Goal: Task Accomplishment & Management: Use online tool/utility

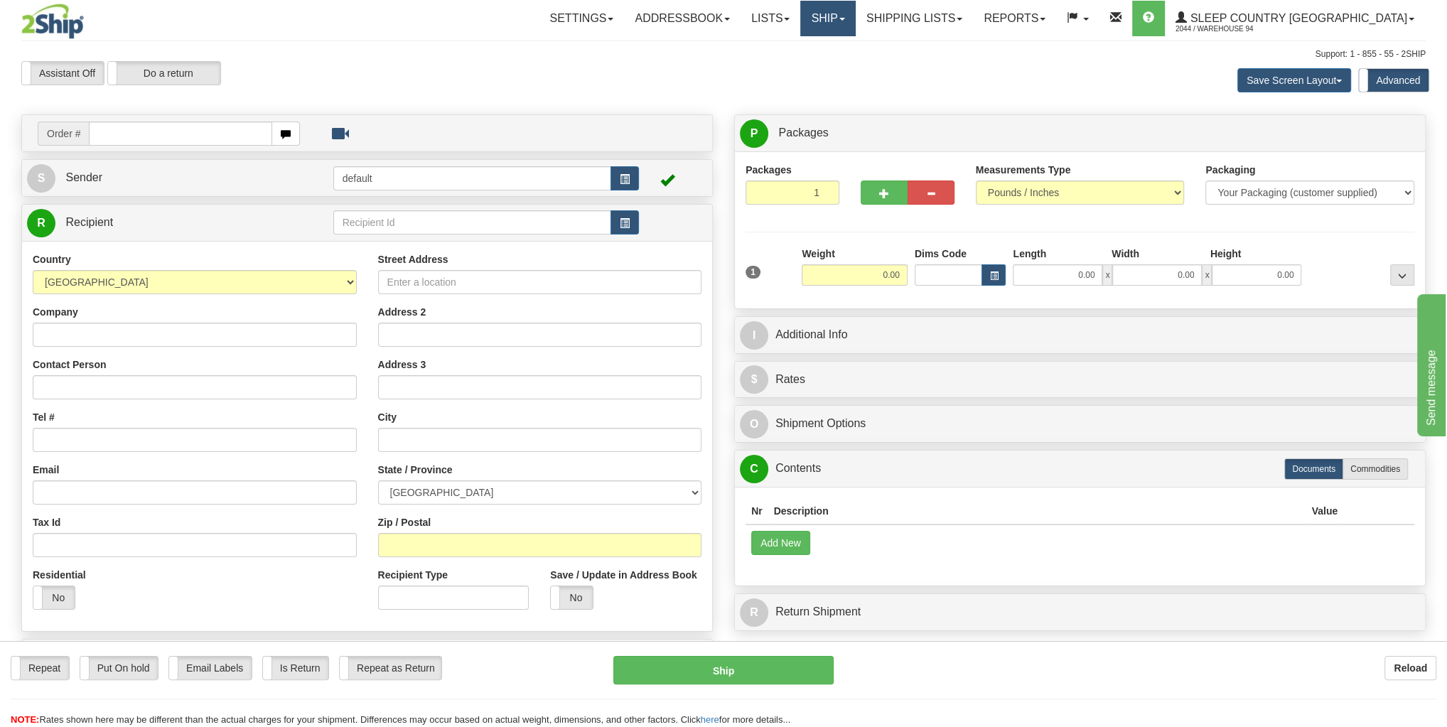
click at [855, 19] on link "Ship" at bounding box center [827, 19] width 55 height 36
click at [841, 69] on span "OnHold / Order Queue" at bounding box center [791, 68] width 100 height 11
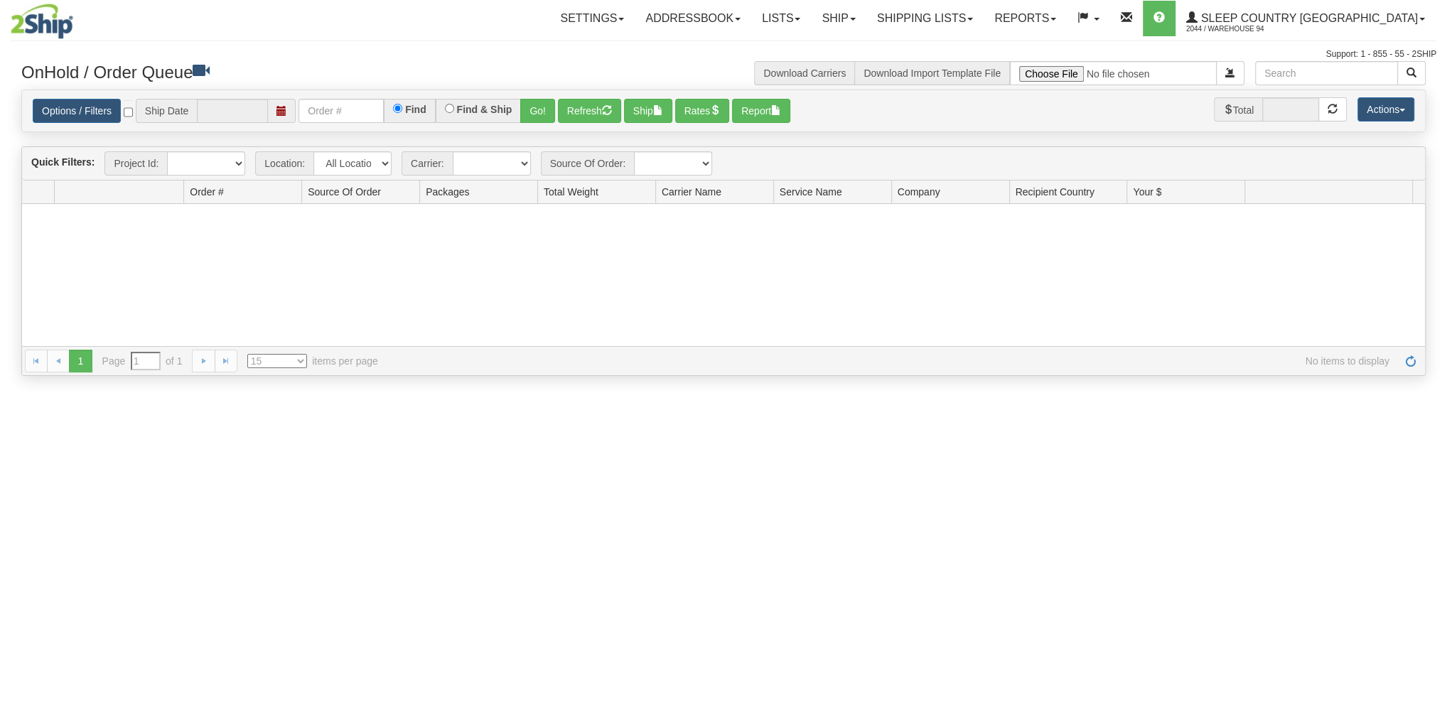
type input "[DATE]"
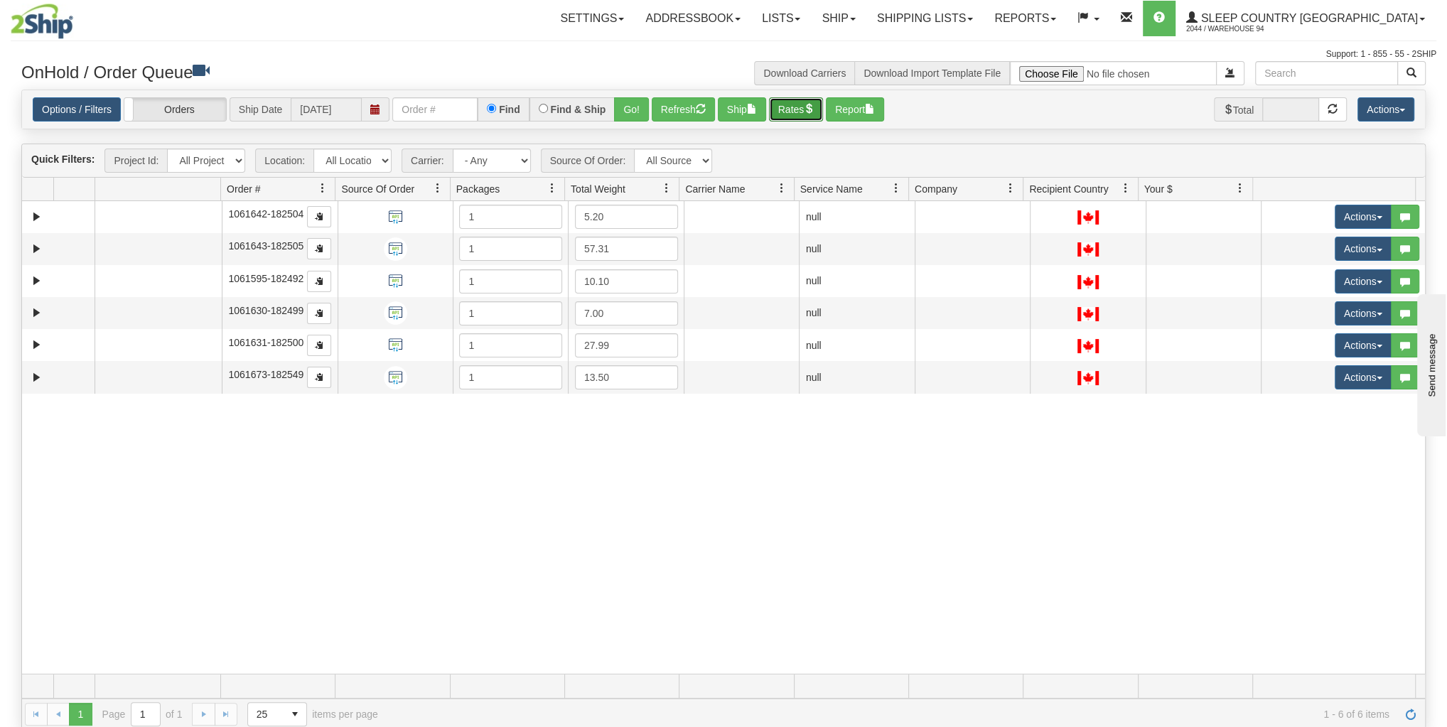
click at [806, 118] on button "Rates" at bounding box center [796, 109] width 55 height 24
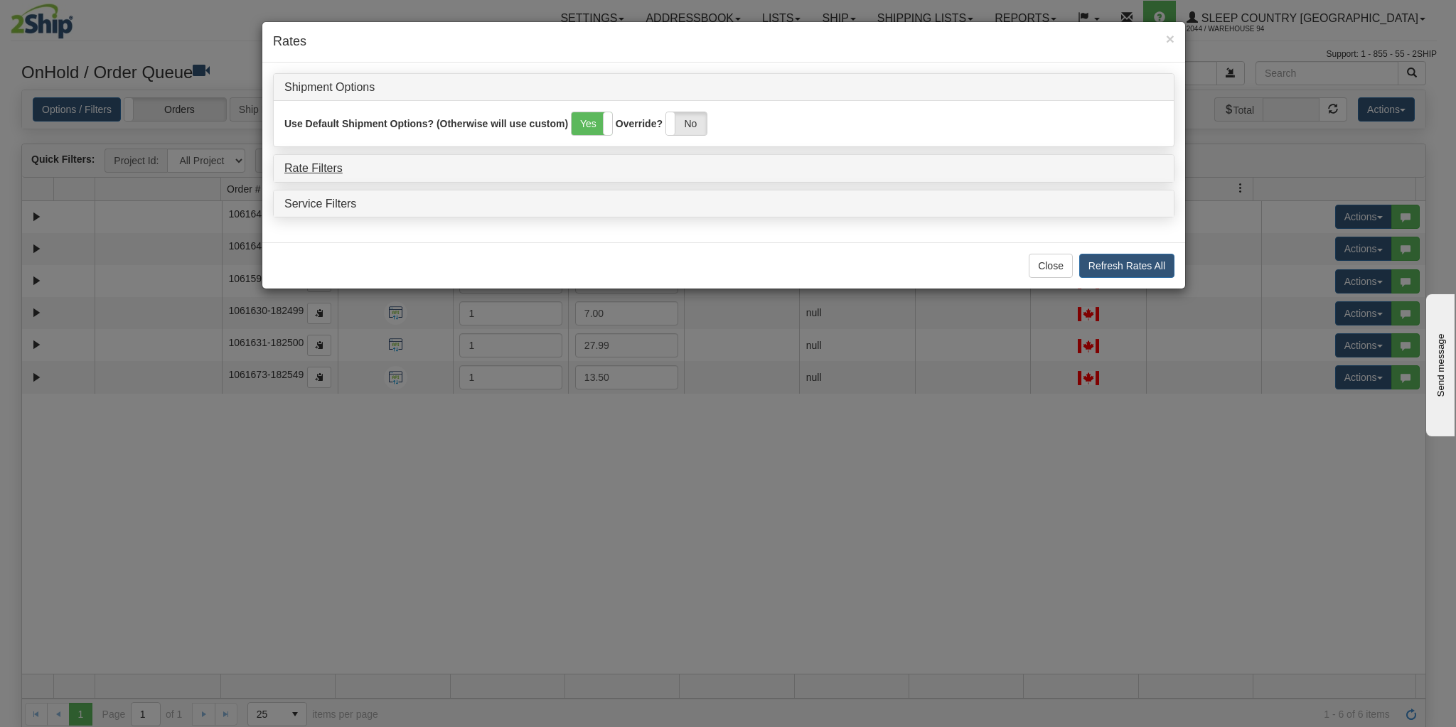
click at [342, 172] on h4 "Rate Filters" at bounding box center [723, 168] width 878 height 13
click at [327, 164] on link "Rate Filters" at bounding box center [313, 168] width 58 height 12
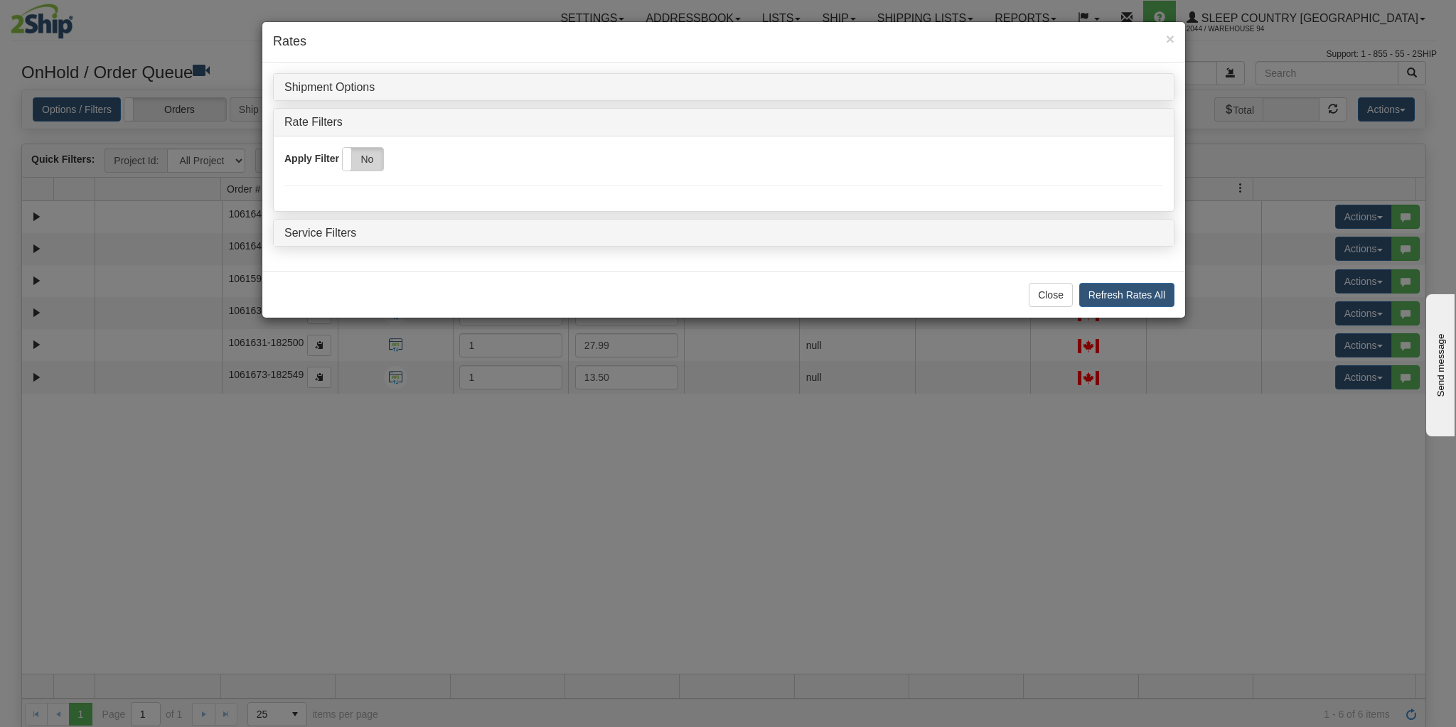
click at [367, 163] on label "No" at bounding box center [363, 159] width 41 height 23
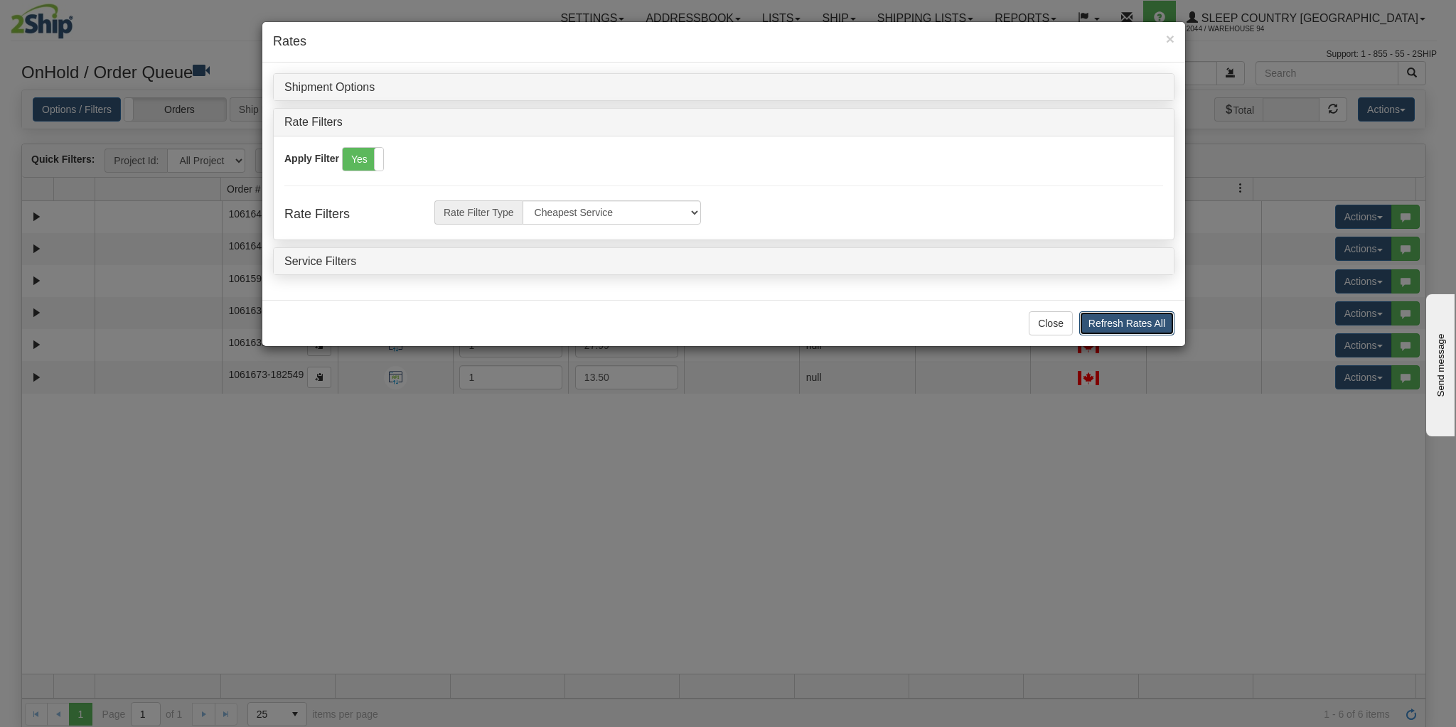
click at [1109, 318] on button "Refresh Rates All" at bounding box center [1126, 323] width 95 height 24
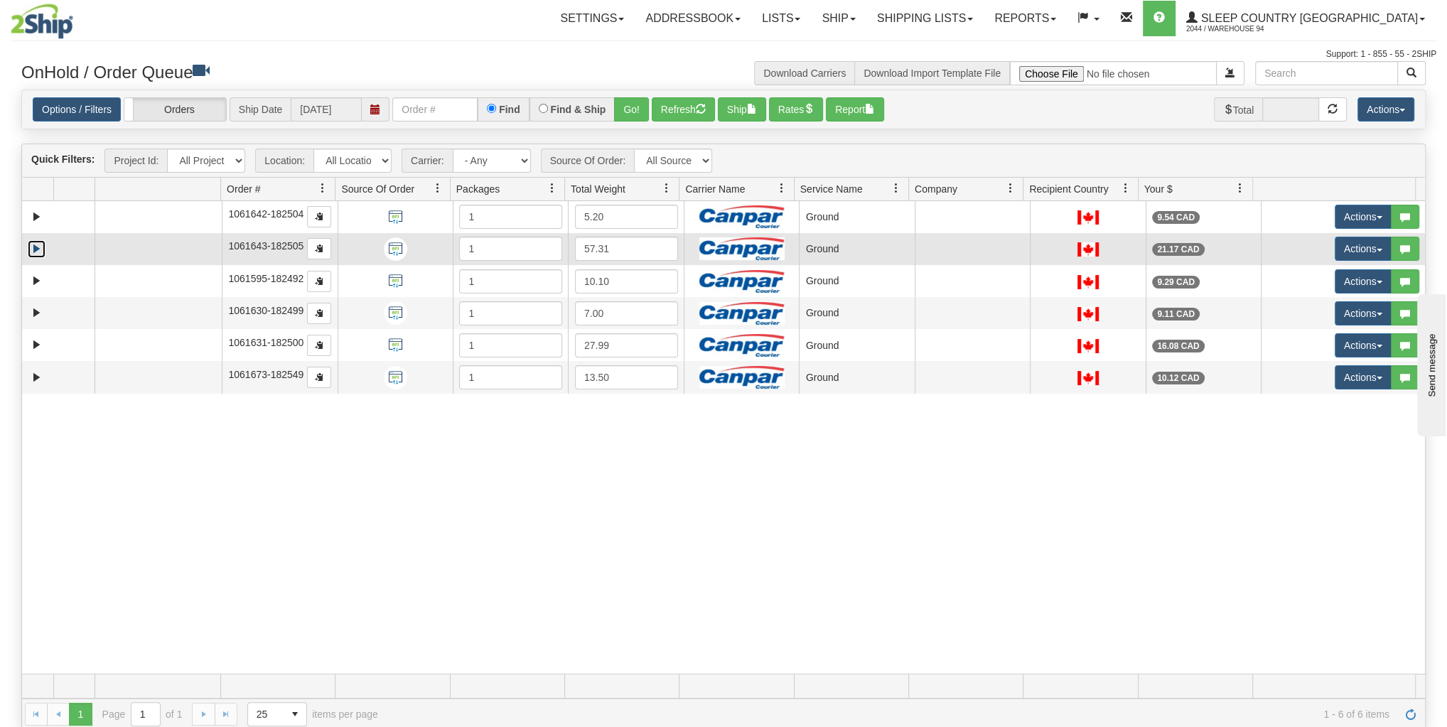
click at [38, 248] on link "Expand" at bounding box center [37, 249] width 18 height 18
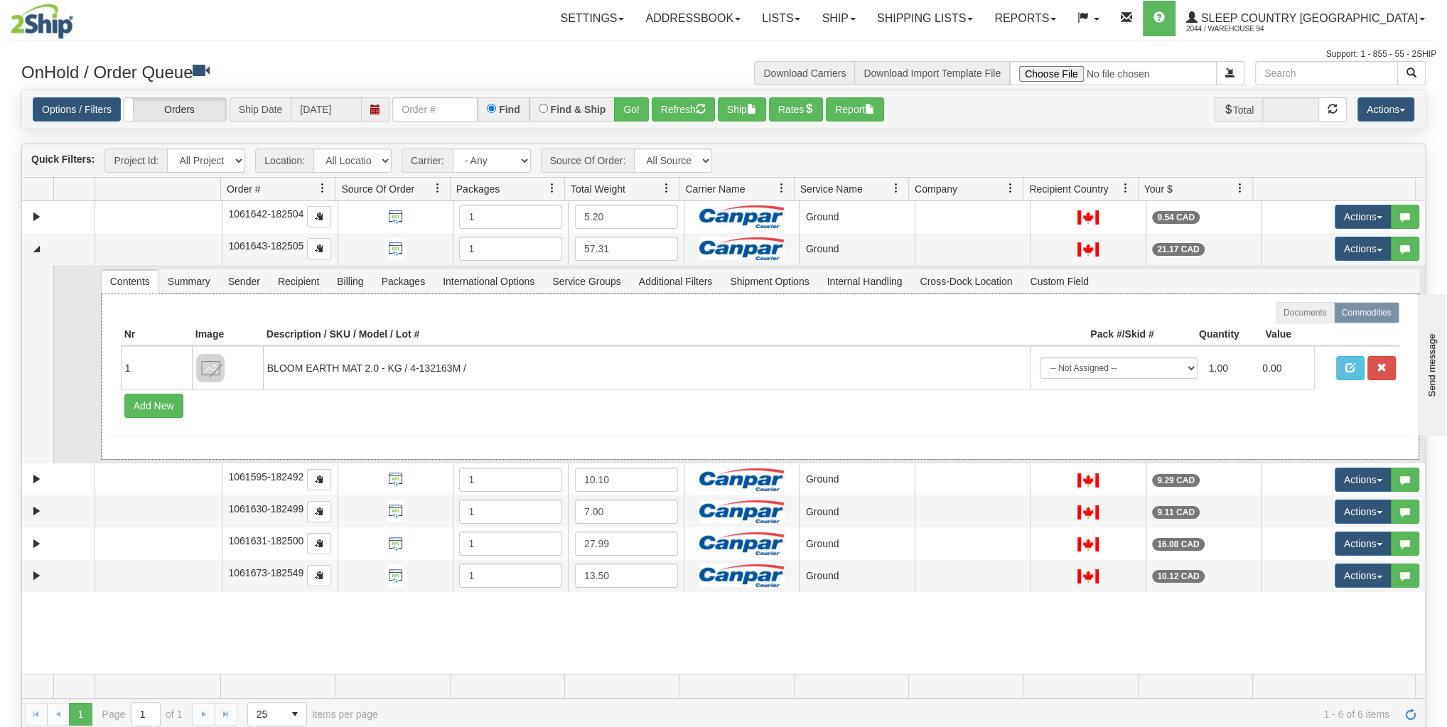
click at [721, 294] on div "Documents Commodities Nr Image Description / SKU / Model / Lot # Pack #/Skid # …" at bounding box center [760, 377] width 1318 height 166
click at [722, 285] on span "Shipment Options" at bounding box center [769, 281] width 96 height 23
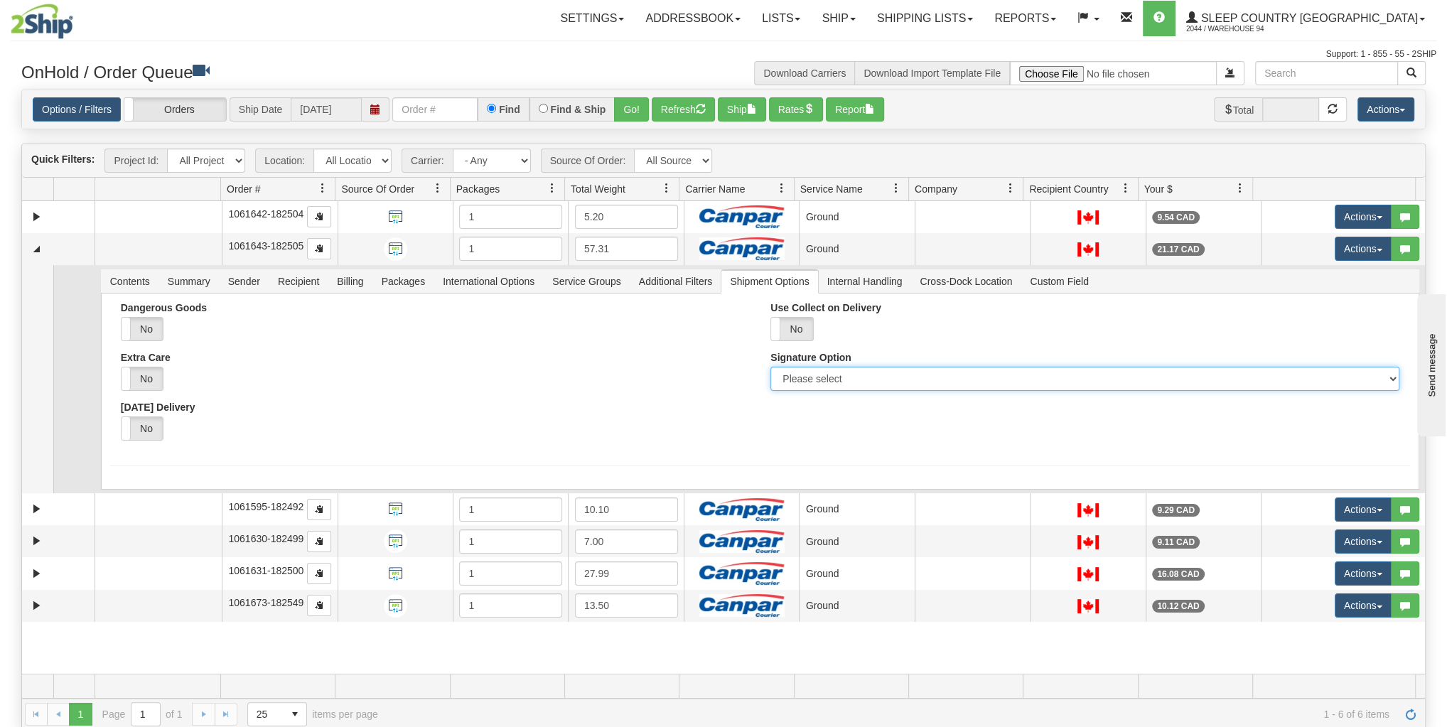
click at [797, 375] on select "Please select No Signature Required Signature Required Adult Signature" at bounding box center [1084, 379] width 628 height 24
select select "2"
click at [770, 367] on select "Please select No Signature Required Signature Required Adult Signature" at bounding box center [1084, 379] width 628 height 24
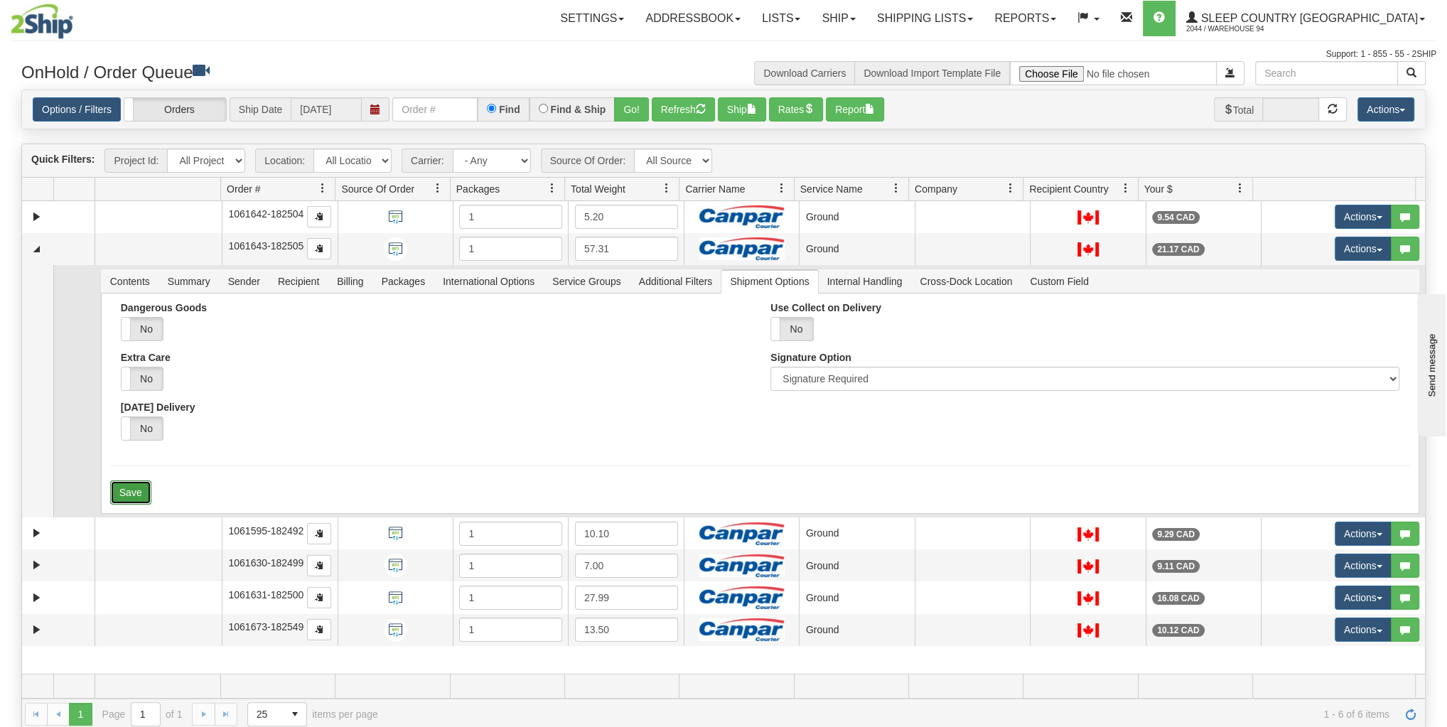
click at [116, 492] on button "Save" at bounding box center [130, 492] width 41 height 24
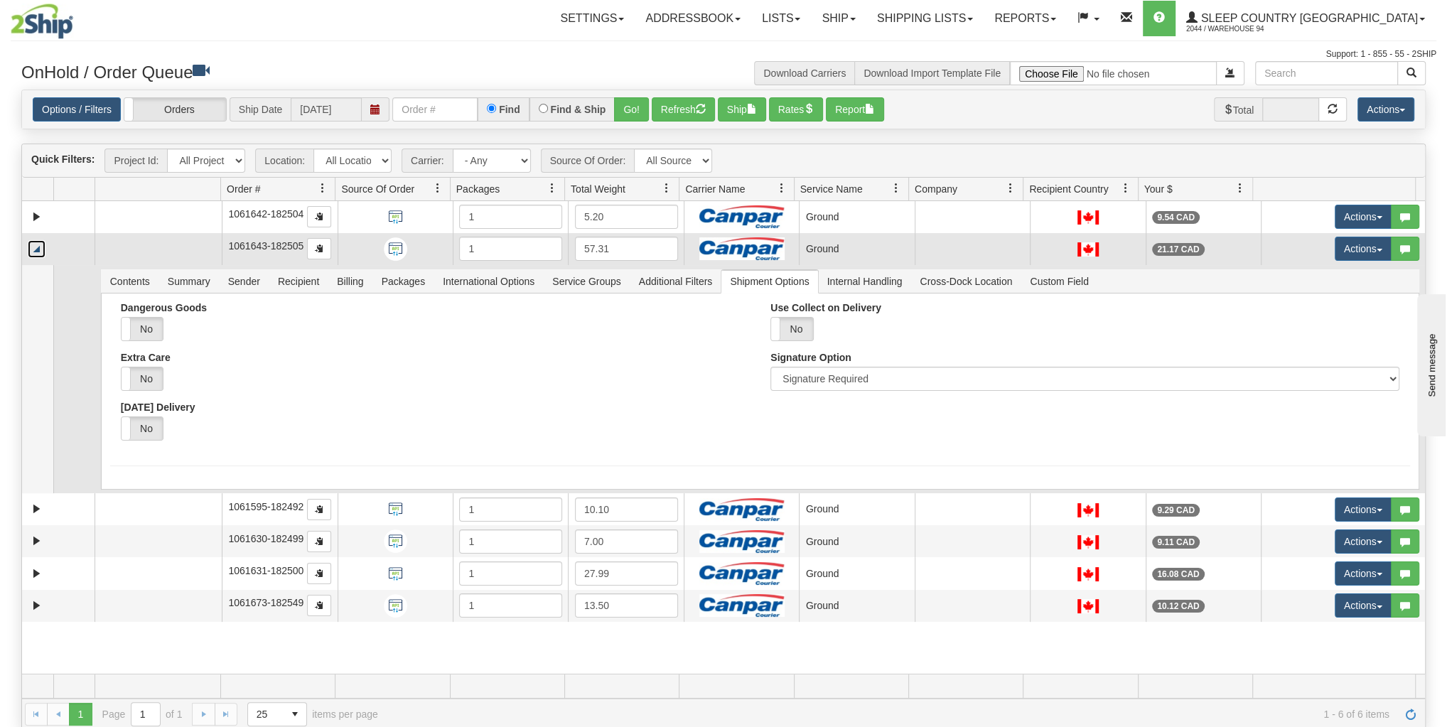
click at [38, 244] on link "Collapse" at bounding box center [37, 249] width 18 height 18
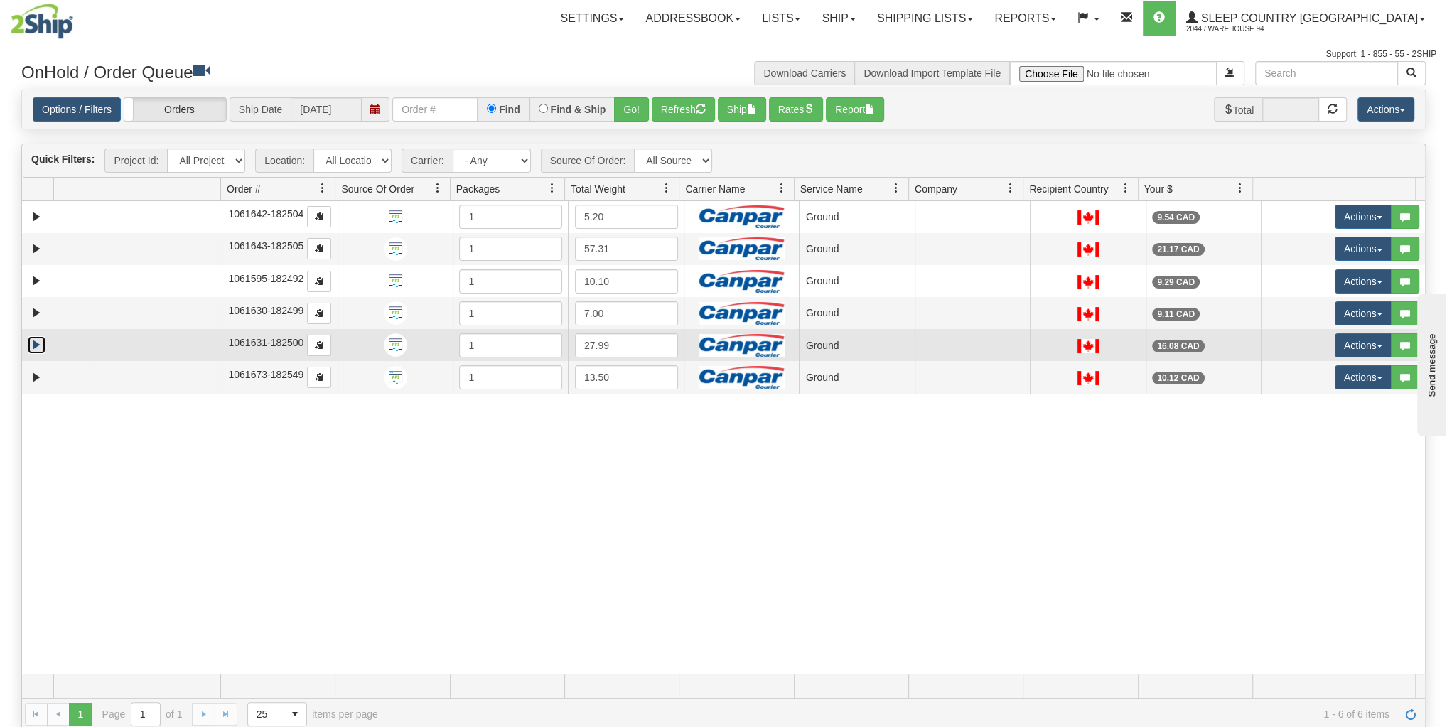
click at [31, 348] on link "Expand" at bounding box center [37, 345] width 18 height 18
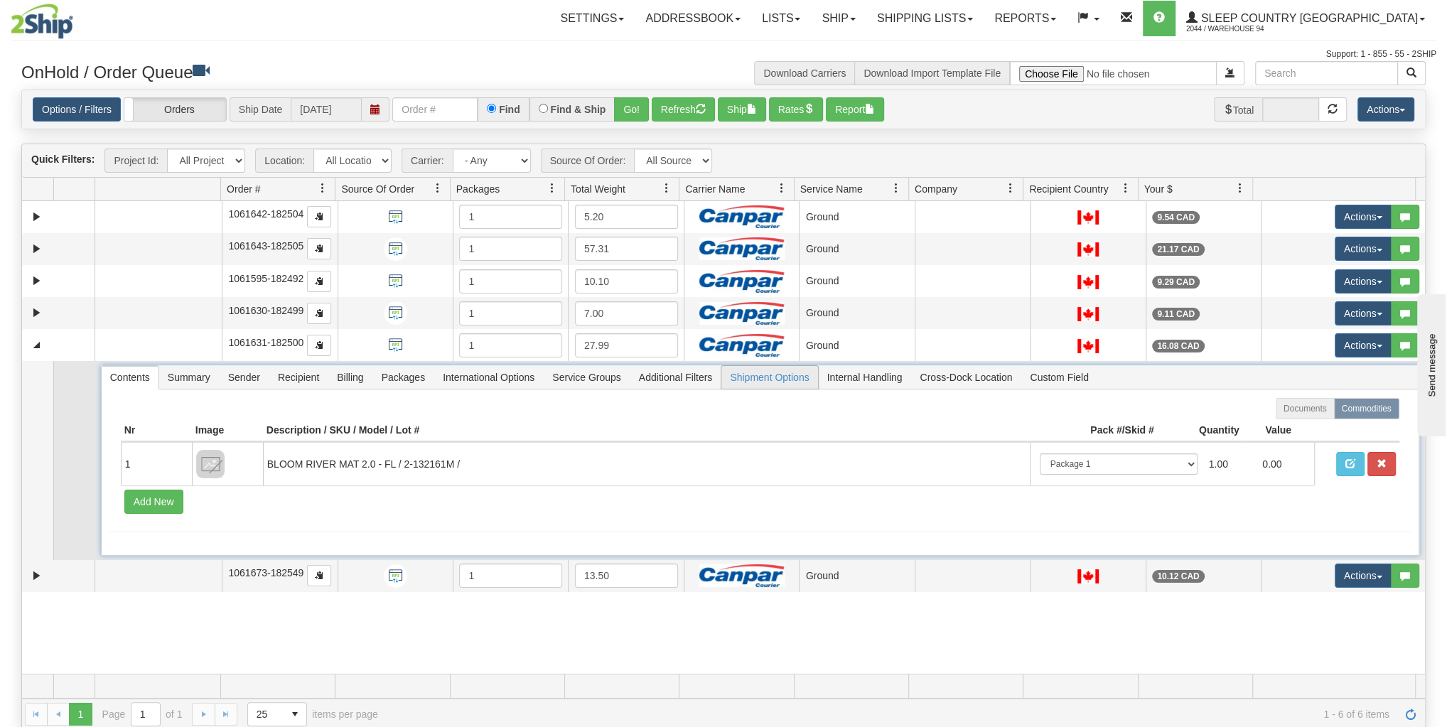
click at [745, 379] on span "Shipment Options" at bounding box center [769, 377] width 96 height 23
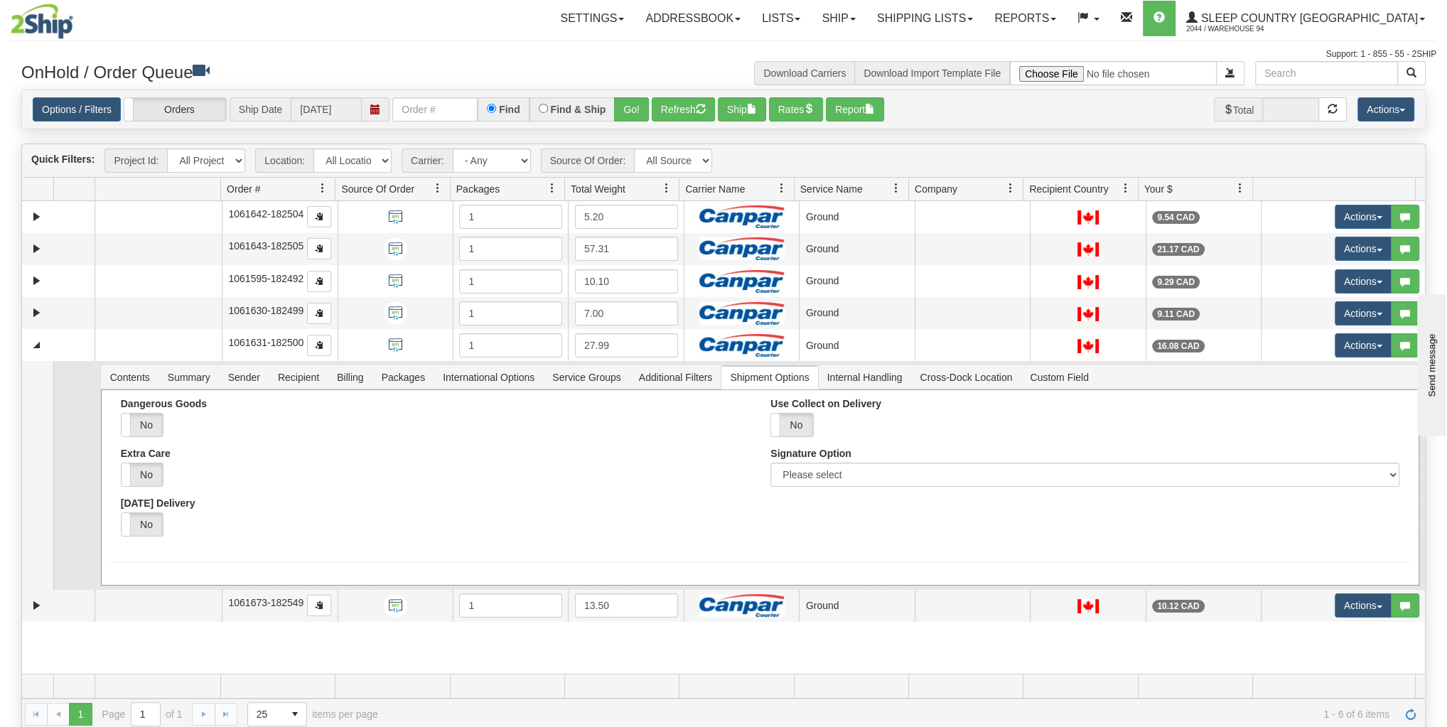
click at [888, 489] on div "Use Collect on Delivery Yes No Amount 0.00 Signature Option Please select No Si…" at bounding box center [1085, 448] width 650 height 100
click at [887, 479] on select "Please select No Signature Required Signature Required Adult Signature" at bounding box center [1084, 475] width 628 height 24
select select "2"
click at [770, 463] on select "Please select No Signature Required Signature Required Adult Signature" at bounding box center [1084, 475] width 628 height 24
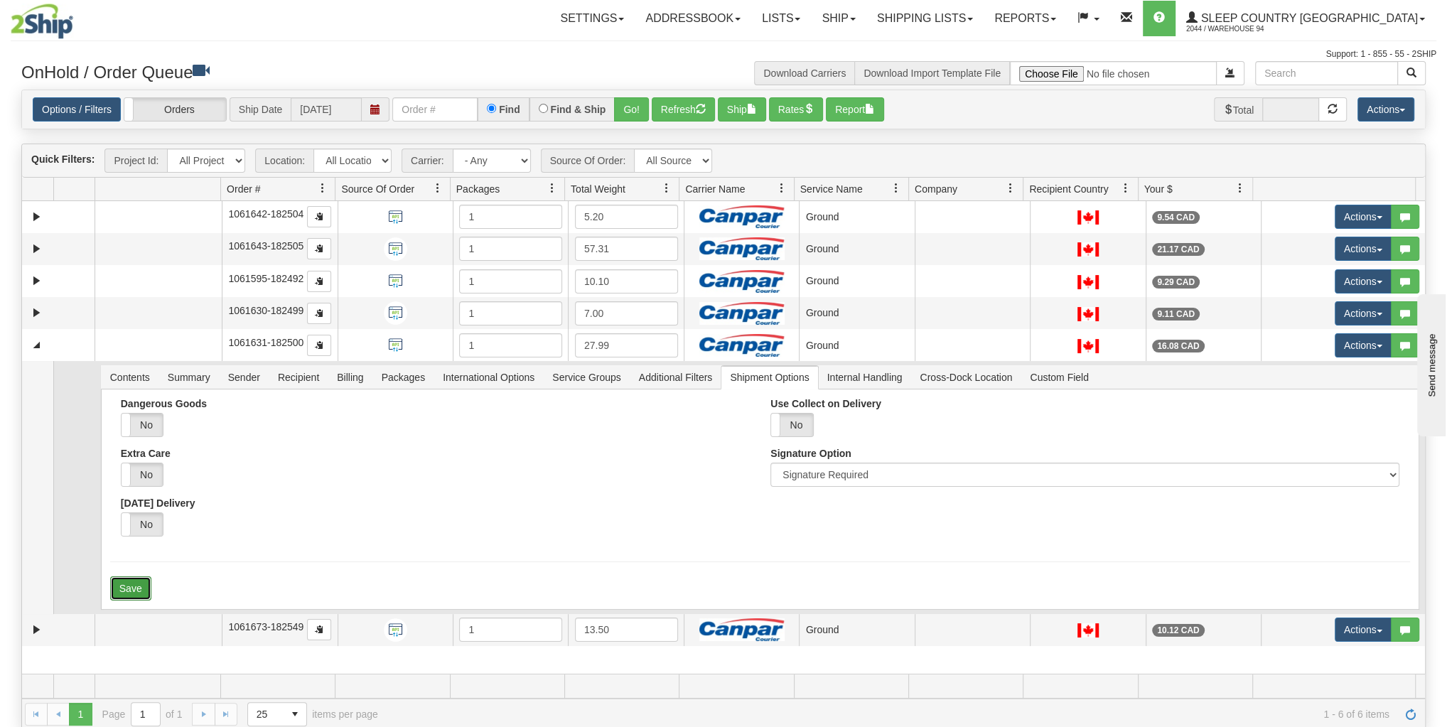
click at [139, 591] on button "Save" at bounding box center [130, 588] width 41 height 24
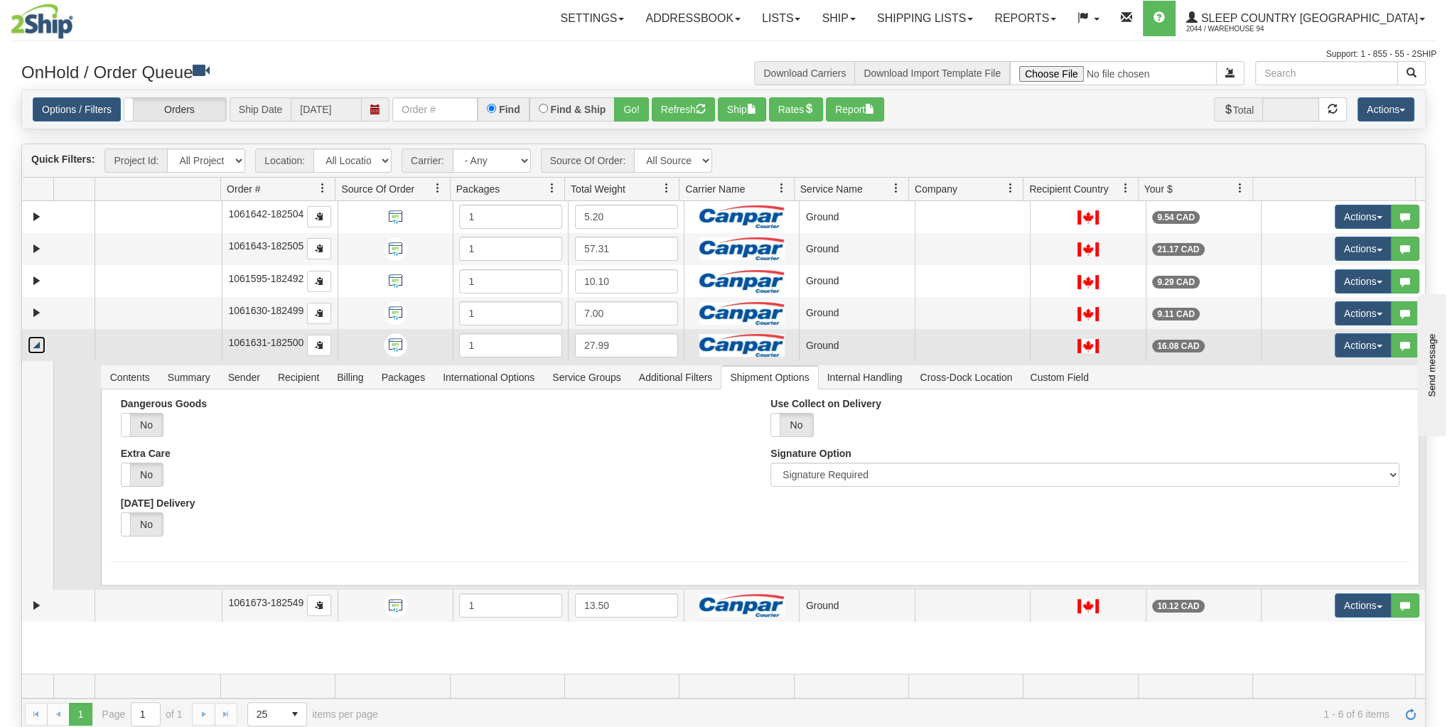
click at [38, 343] on link "Collapse" at bounding box center [37, 345] width 18 height 18
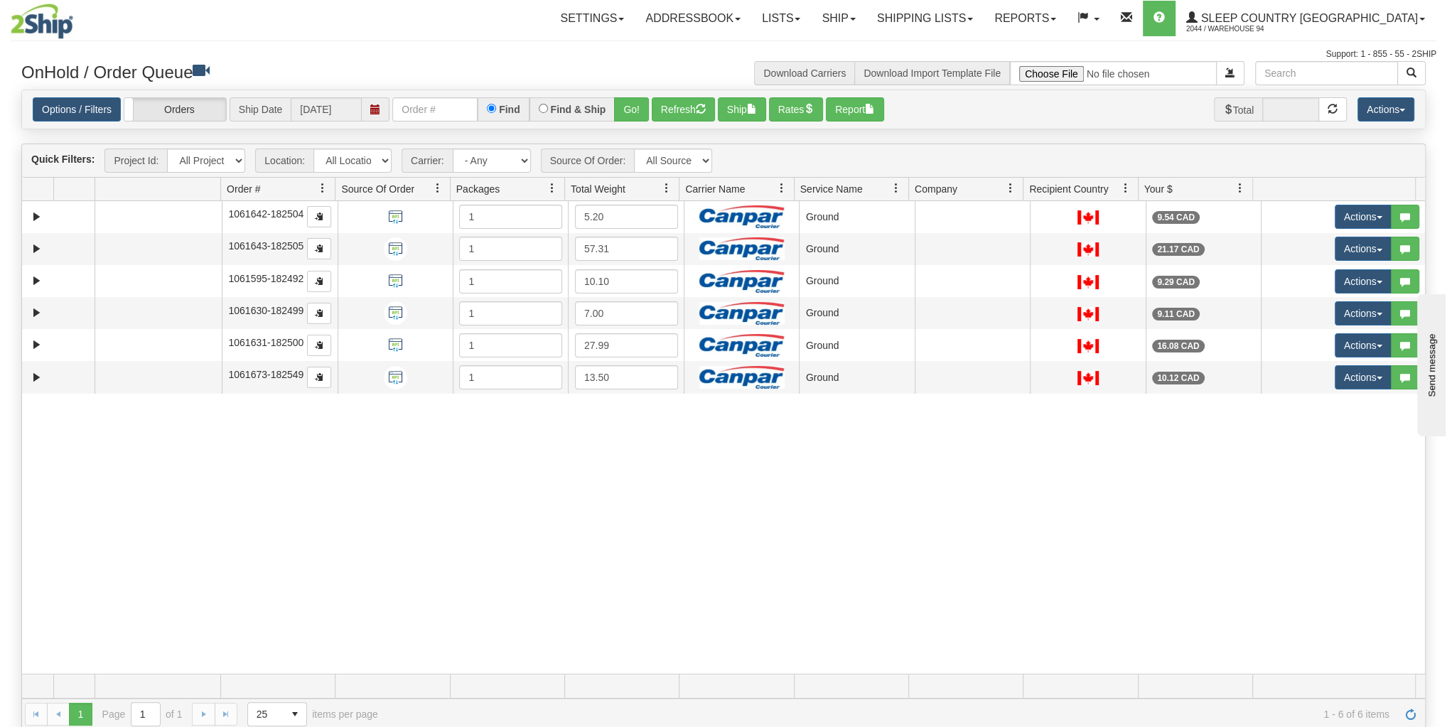
click at [129, 446] on div "31765898 94 91469775 91471271 1061642-182504 1 5.20 Ground integrate2oracle Sle…" at bounding box center [723, 437] width 1403 height 473
click at [726, 113] on button "Ship" at bounding box center [742, 109] width 48 height 24
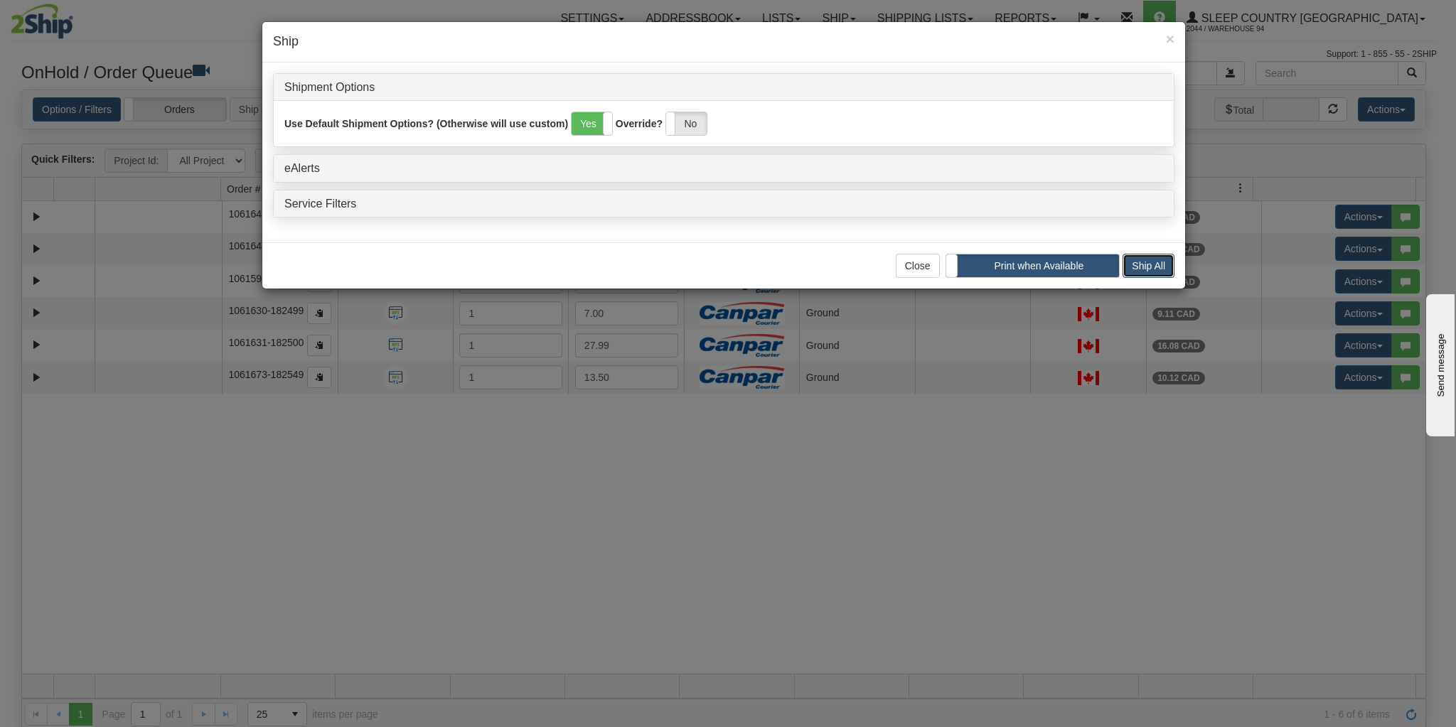
click at [1172, 268] on button "Ship All" at bounding box center [1148, 266] width 52 height 24
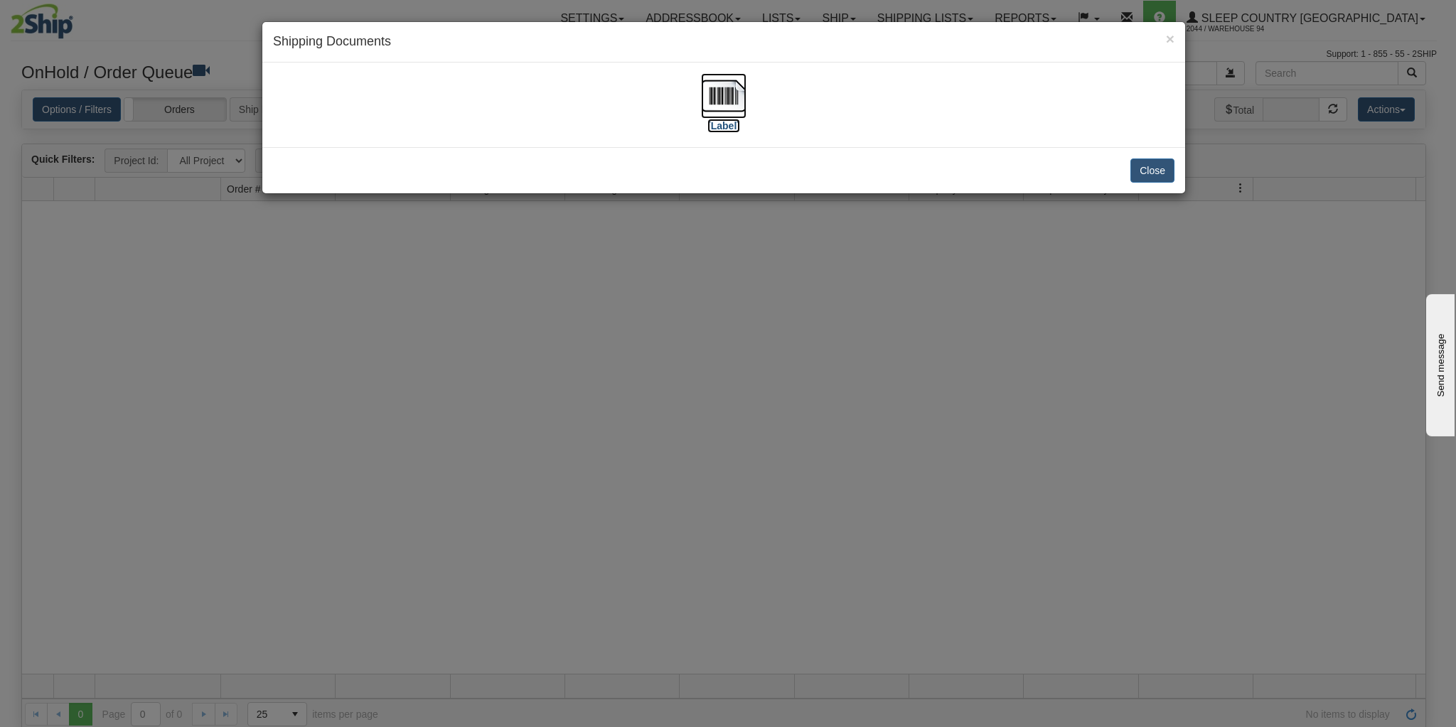
click at [733, 91] on img at bounding box center [723, 95] width 45 height 45
